Goal: Task Accomplishment & Management: Complete application form

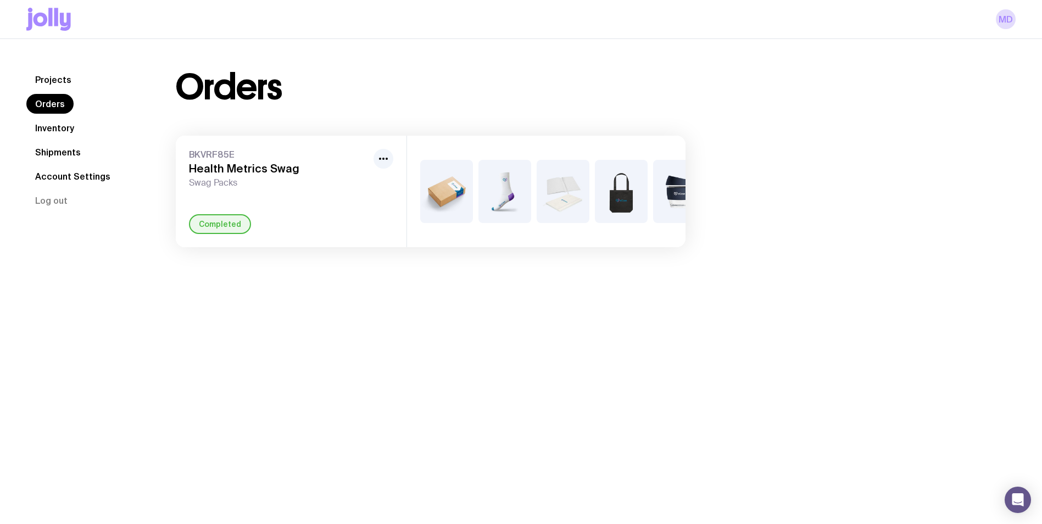
click at [58, 125] on link "Inventory" at bounding box center [54, 128] width 57 height 20
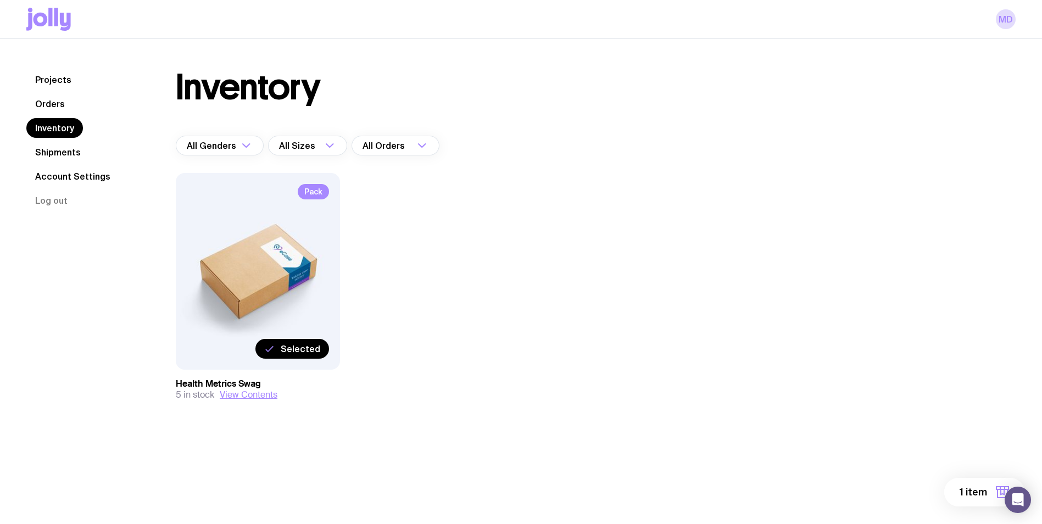
click at [999, 493] on icon "button" at bounding box center [1002, 492] width 13 height 13
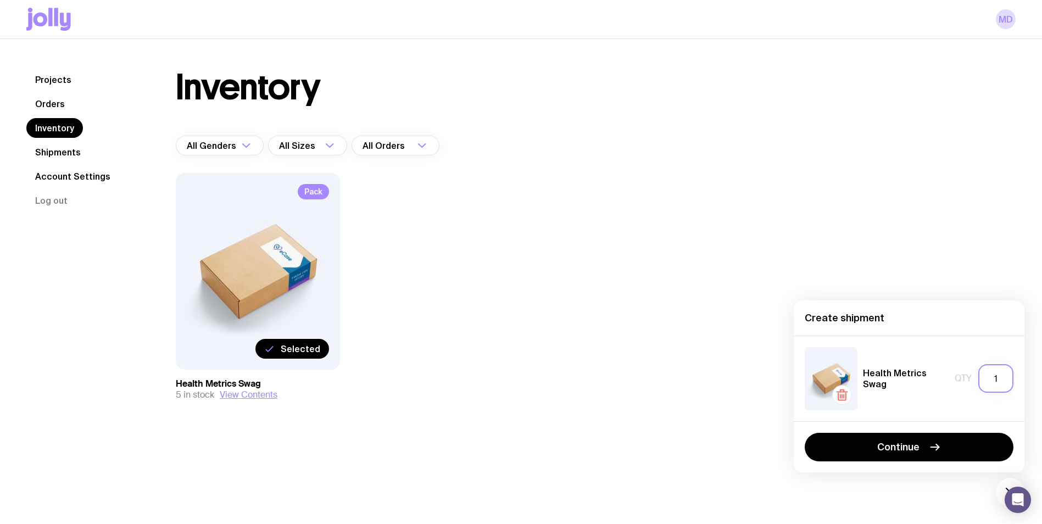
click at [1004, 380] on input "1" at bounding box center [995, 378] width 35 height 29
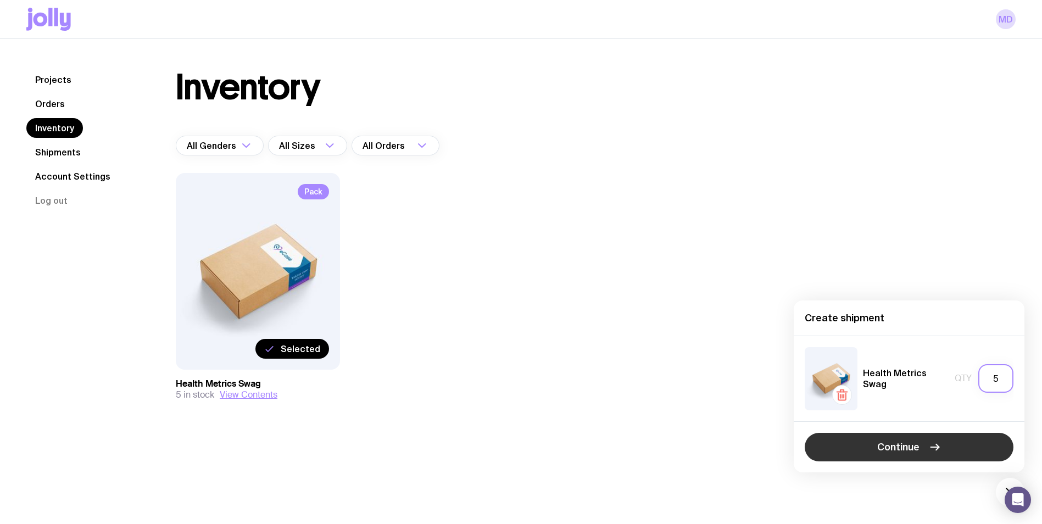
type input "5"
click at [916, 450] on span "Continue" at bounding box center [898, 447] width 42 height 13
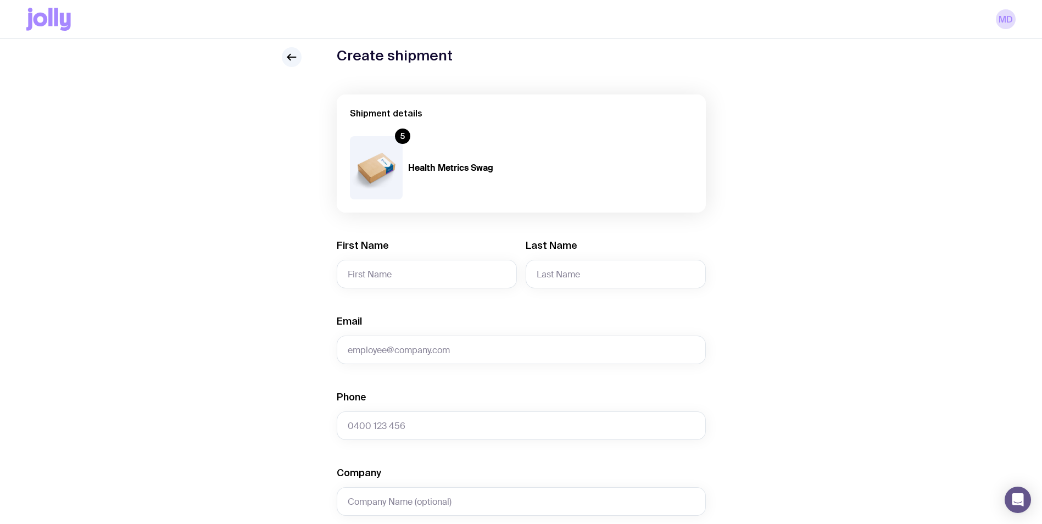
scroll to position [55, 0]
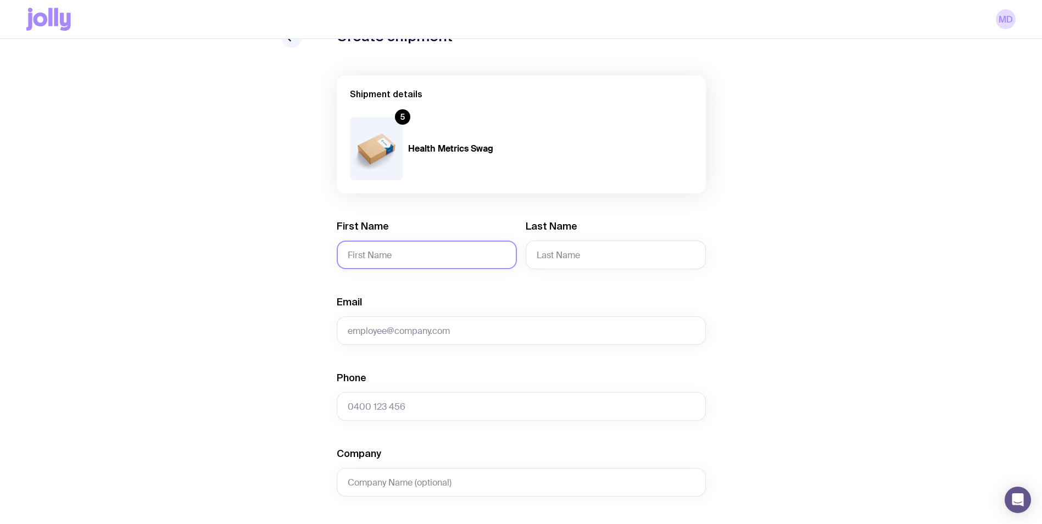
click at [454, 261] on input "First Name" at bounding box center [427, 255] width 180 height 29
type input "[PERSON_NAME]"
type input "[EMAIL_ADDRESS][DOMAIN_NAME]"
type input "0499975550"
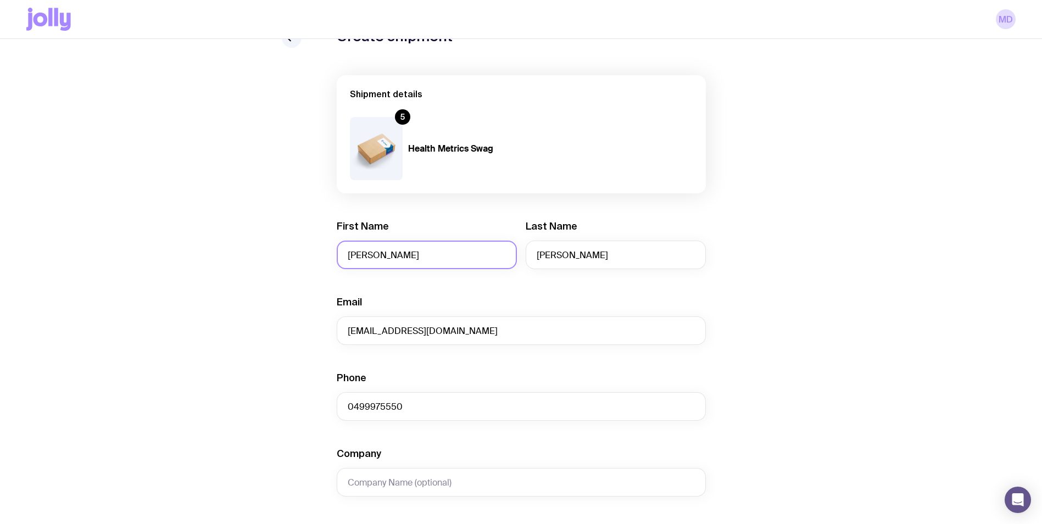
type input "Suite [STREET_ADDRESS]"
type input "Heatherton"
type input "3202"
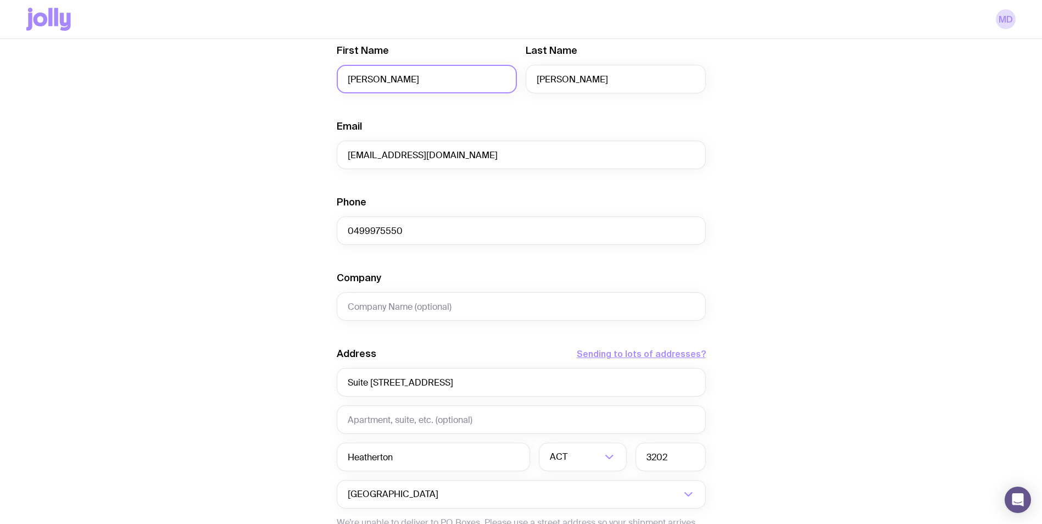
scroll to position [330, 0]
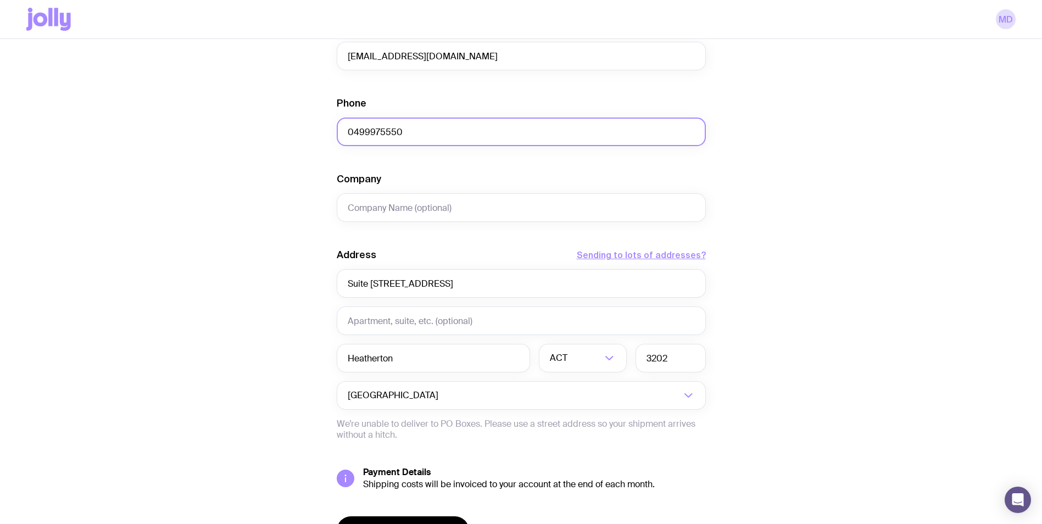
drag, startPoint x: 403, startPoint y: 130, endPoint x: 302, endPoint y: 130, distance: 101.1
click at [302, 130] on div "Create shipment Shipment details 5 Health Metrics Swag First Name [PERSON_NAME]…" at bounding box center [520, 171] width 989 height 836
type input "0427671599"
click at [302, 130] on div "Create shipment Shipment details 5 Health Metrics Swag First Name [PERSON_NAME]…" at bounding box center [520, 171] width 989 height 836
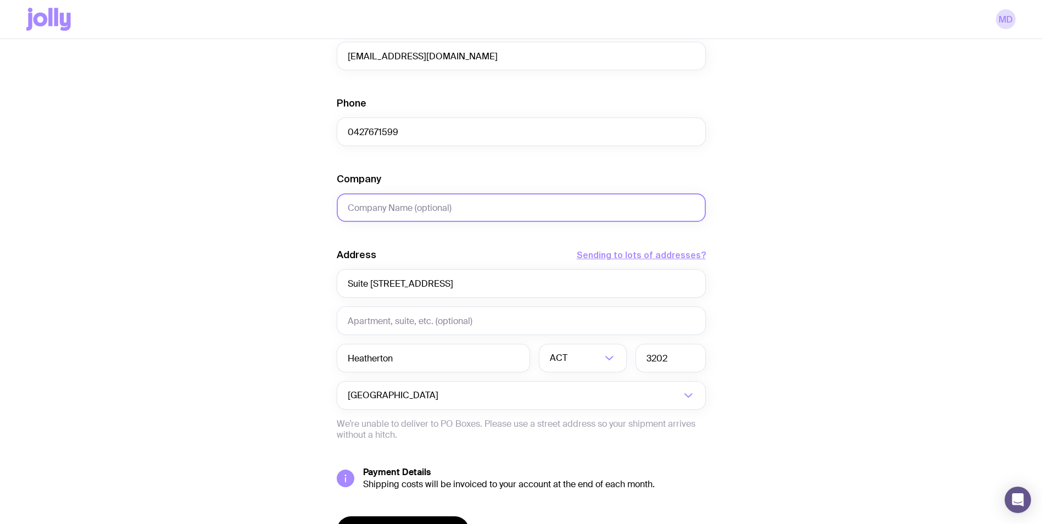
click at [436, 210] on input "Company" at bounding box center [521, 207] width 369 height 29
type input "Health Metrics"
click at [301, 250] on div "Create shipment Shipment details 5 Health Metrics Swag First Name [PERSON_NAME]…" at bounding box center [520, 171] width 989 height 836
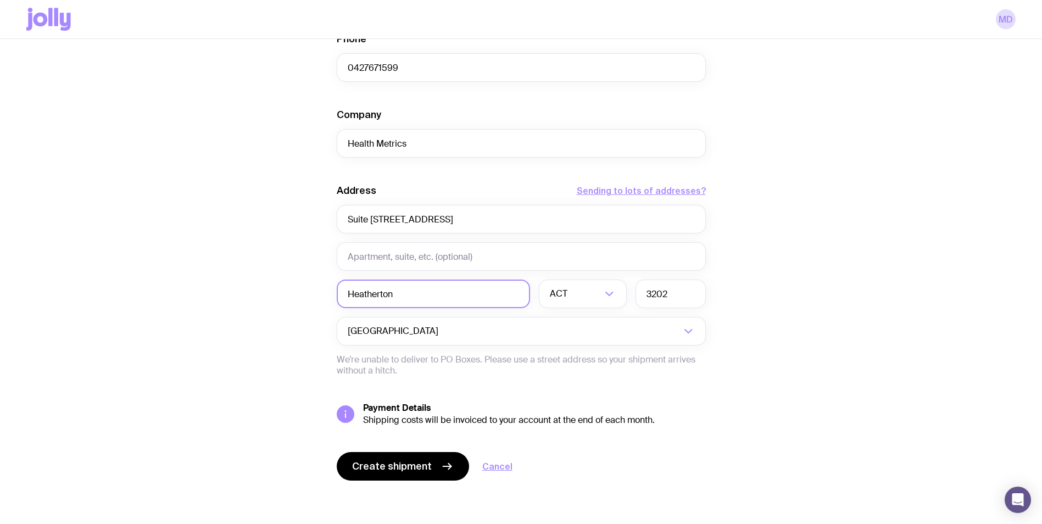
scroll to position [394, 0]
click at [442, 255] on input "text" at bounding box center [521, 256] width 369 height 29
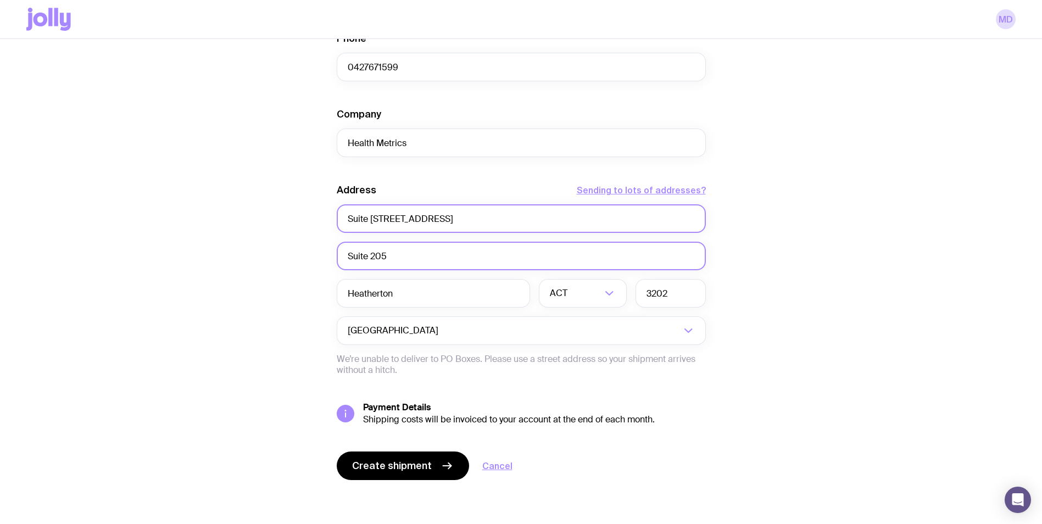
type input "Suite 205"
drag, startPoint x: 397, startPoint y: 219, endPoint x: 397, endPoint y: 229, distance: 10.4
click at [397, 219] on input "Suite [STREET_ADDRESS]" at bounding box center [521, 218] width 369 height 29
type input "[STREET_ADDRESS]"
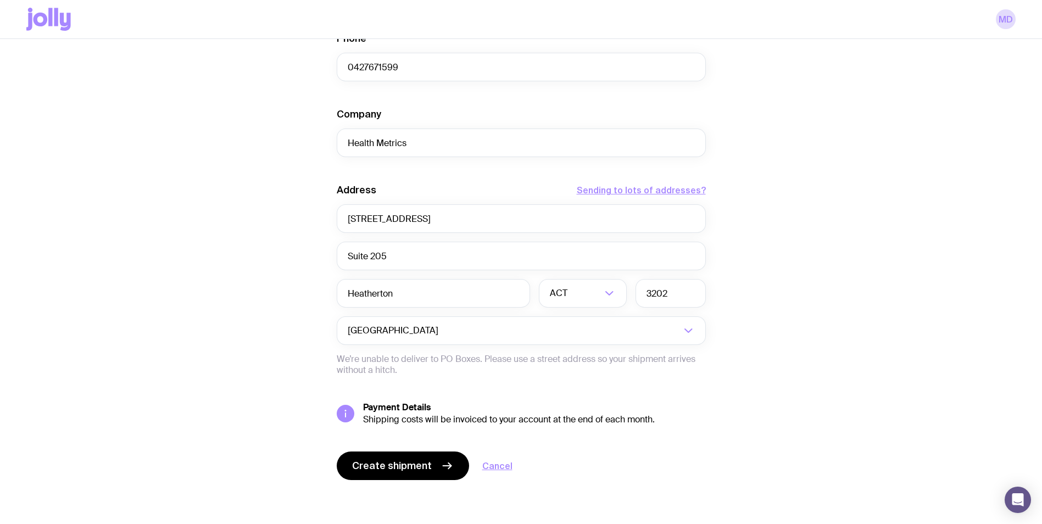
click at [218, 249] on div "Create shipment Shipment details 5 Health Metrics Swag First Name [PERSON_NAME]…" at bounding box center [520, 107] width 989 height 836
click at [597, 297] on input "Search for option" at bounding box center [586, 293] width 32 height 29
click at [574, 363] on li "VIC" at bounding box center [582, 368] width 87 height 24
click at [785, 313] on div "Create shipment Shipment details 5 Health Metrics Swag First Name [PERSON_NAME]…" at bounding box center [520, 107] width 989 height 836
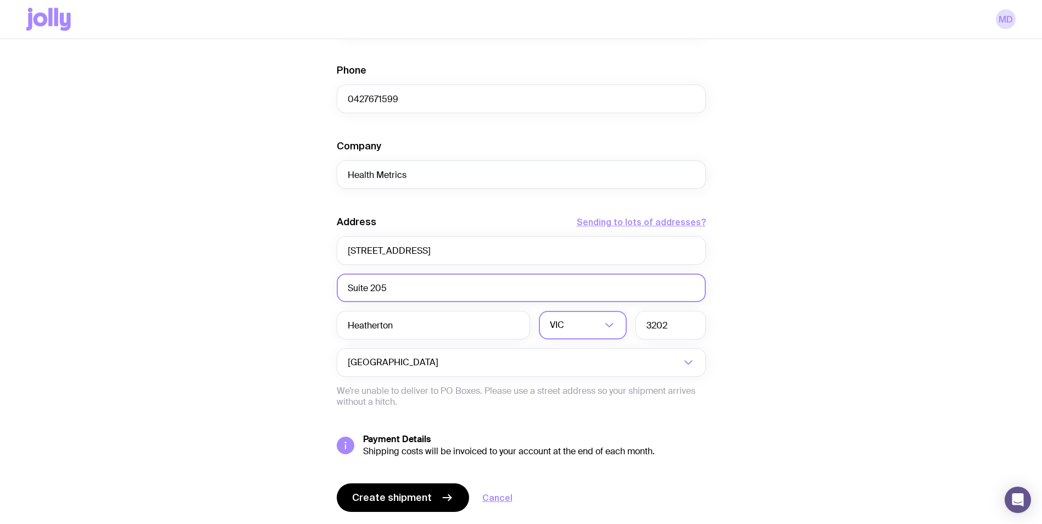
scroll to position [394, 0]
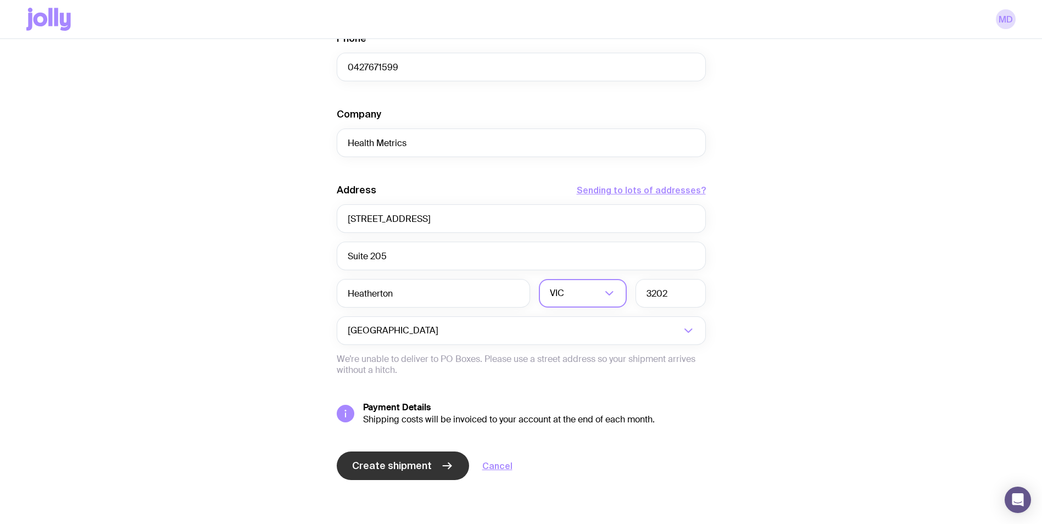
click at [416, 467] on span "Create shipment" at bounding box center [392, 465] width 80 height 13
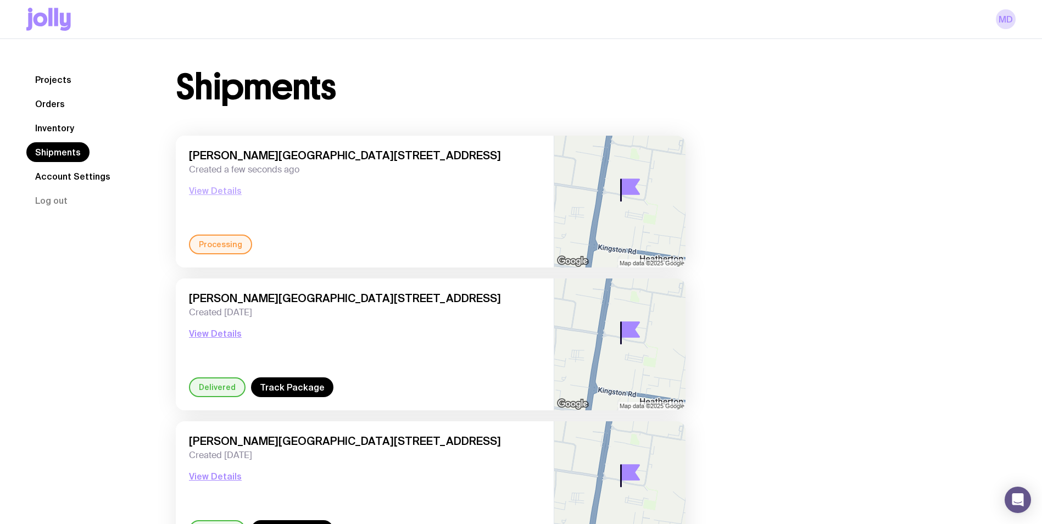
click at [233, 191] on button "View Details" at bounding box center [215, 190] width 53 height 13
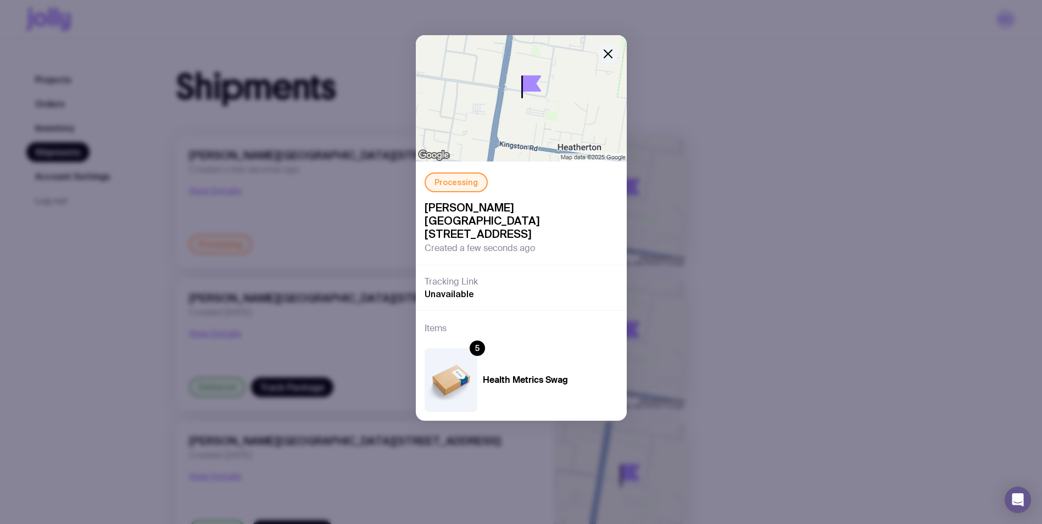
click at [602, 55] on icon "button" at bounding box center [608, 53] width 13 height 13
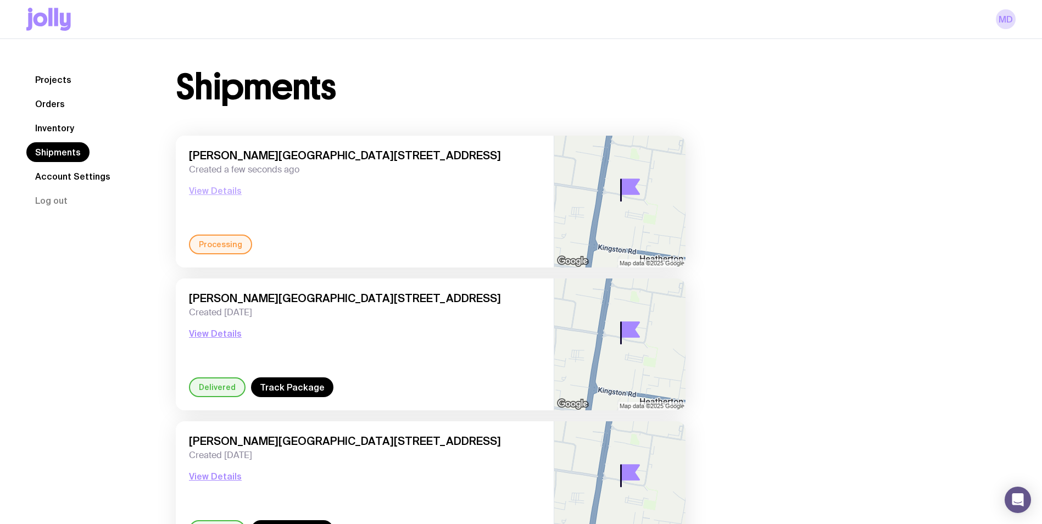
click at [224, 190] on button "View Details" at bounding box center [215, 190] width 53 height 13
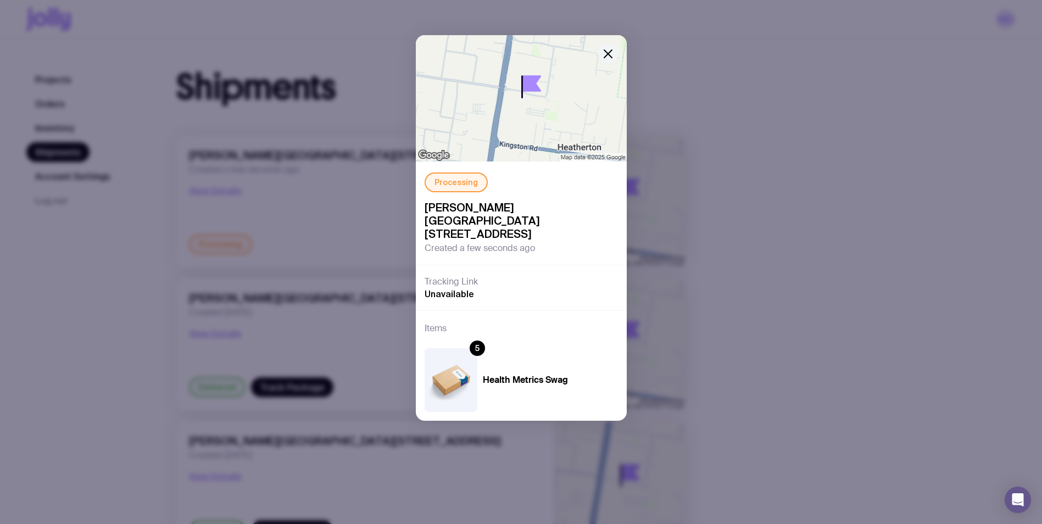
click at [605, 54] on icon "button" at bounding box center [608, 53] width 13 height 13
